Goal: Information Seeking & Learning: Learn about a topic

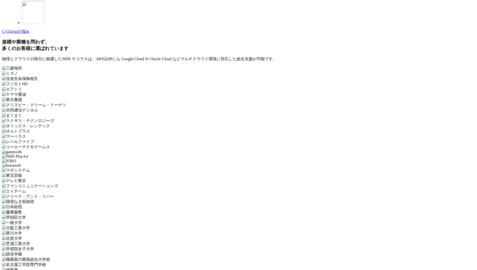
scroll to position [1500, 0]
